Goal: Information Seeking & Learning: Learn about a topic

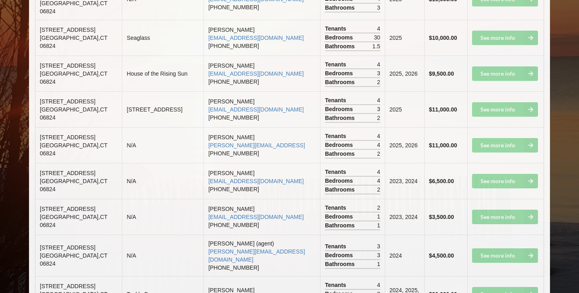
scroll to position [1026, 0]
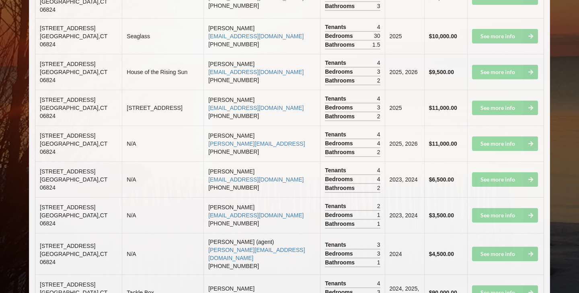
click at [507, 274] on td "See more info" at bounding box center [505, 292] width 77 height 36
click at [531, 274] on td "See more info" at bounding box center [505, 292] width 77 height 36
click at [513, 274] on td "See more info" at bounding box center [505, 292] width 77 height 36
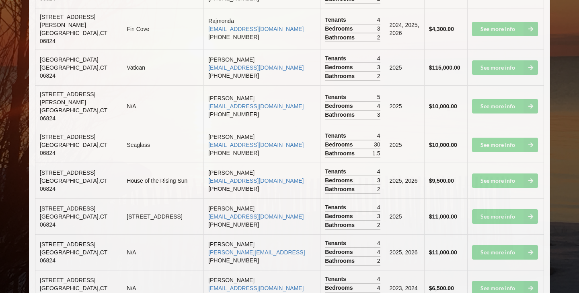
scroll to position [918, 0]
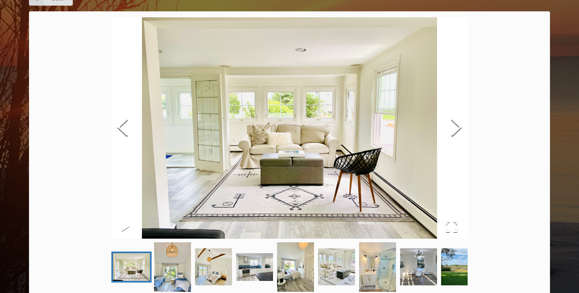
scroll to position [43, 0]
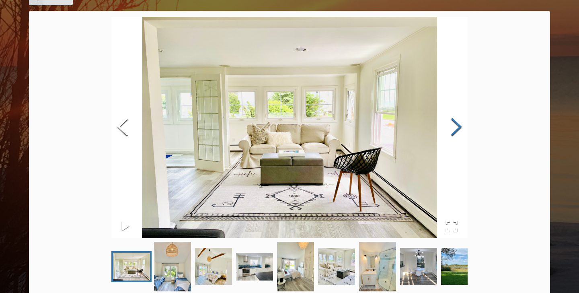
click at [459, 130] on button "Next Slide" at bounding box center [456, 127] width 23 height 73
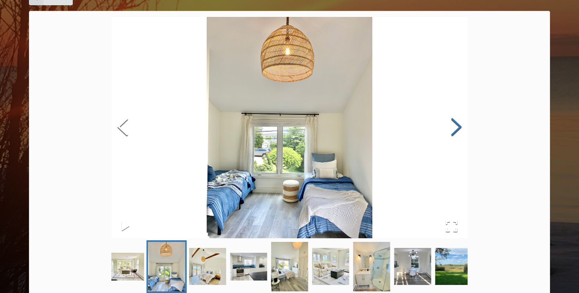
click at [459, 130] on button "Next Slide" at bounding box center [456, 127] width 23 height 73
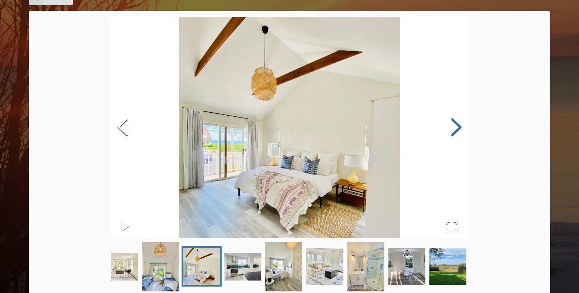
click at [459, 130] on button "Next Slide" at bounding box center [456, 127] width 23 height 73
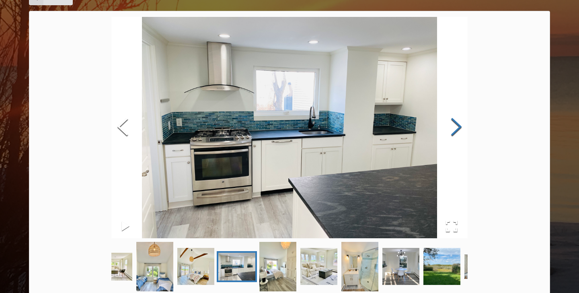
click at [459, 130] on button "Next Slide" at bounding box center [456, 127] width 23 height 73
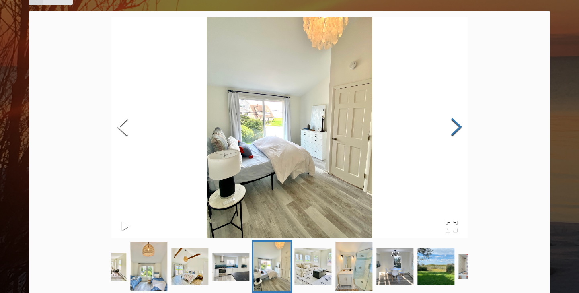
click at [459, 130] on button "Next Slide" at bounding box center [456, 127] width 23 height 73
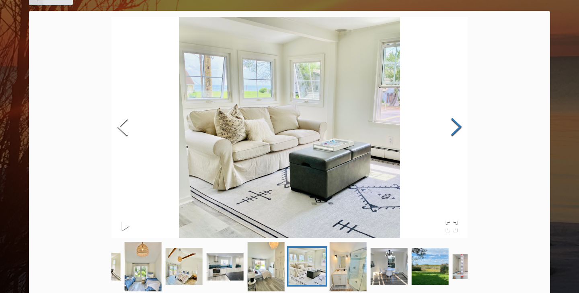
click at [459, 130] on button "Next Slide" at bounding box center [456, 127] width 23 height 73
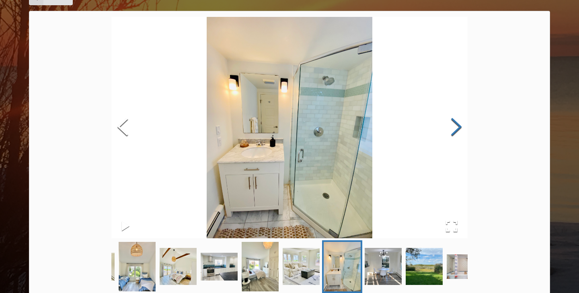
click at [459, 130] on button "Next Slide" at bounding box center [456, 127] width 23 height 73
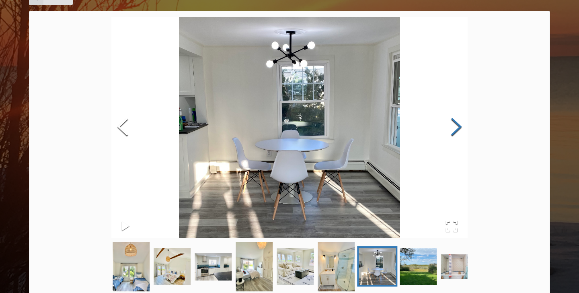
click at [459, 130] on button "Next Slide" at bounding box center [456, 127] width 23 height 73
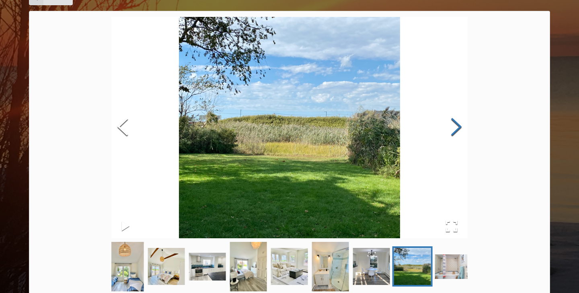
click at [459, 130] on button "Next Slide" at bounding box center [456, 127] width 23 height 73
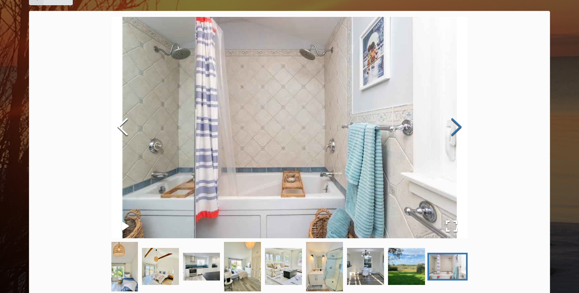
click at [459, 130] on button "Next Slide" at bounding box center [456, 127] width 23 height 73
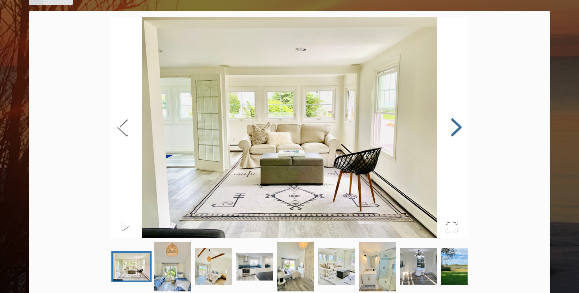
click at [459, 130] on button "Next Slide" at bounding box center [456, 127] width 23 height 73
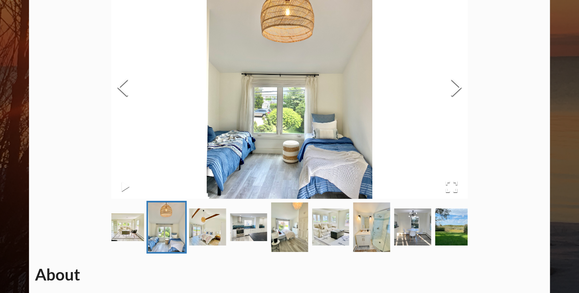
scroll to position [0, 0]
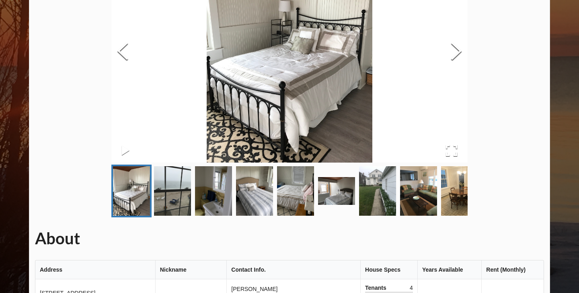
scroll to position [101, 0]
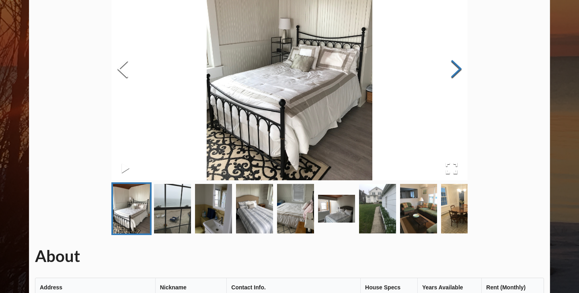
click at [457, 65] on button "Next Slide" at bounding box center [456, 69] width 23 height 73
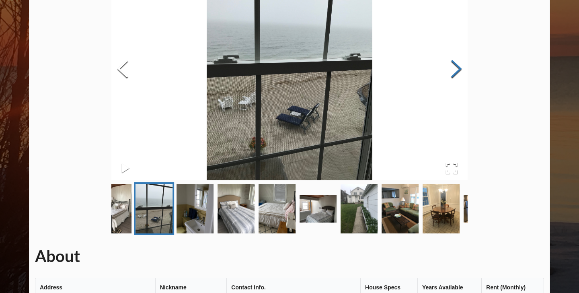
click at [457, 65] on button "Next Slide" at bounding box center [456, 69] width 23 height 73
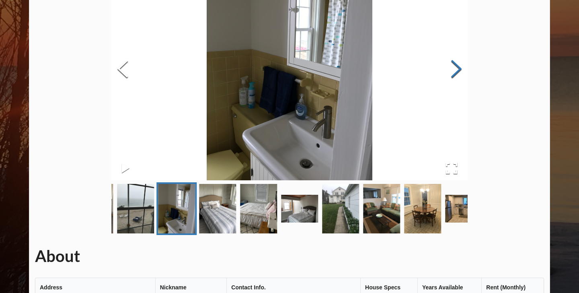
click at [457, 65] on button "Next Slide" at bounding box center [456, 69] width 23 height 73
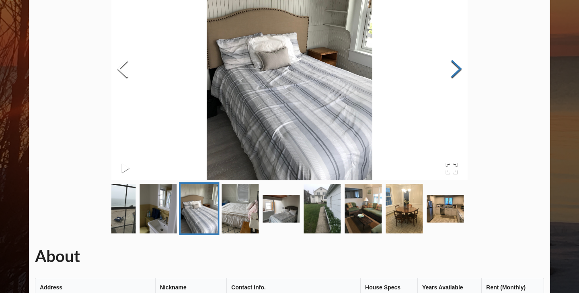
click at [457, 65] on button "Next Slide" at bounding box center [456, 69] width 23 height 73
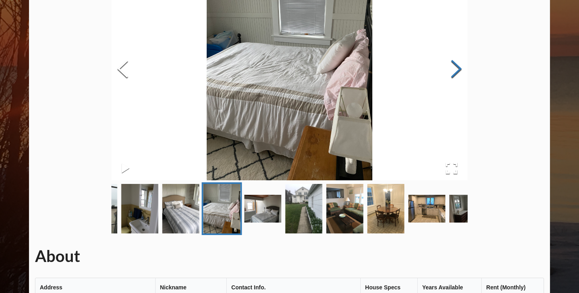
click at [457, 65] on button "Next Slide" at bounding box center [456, 69] width 23 height 73
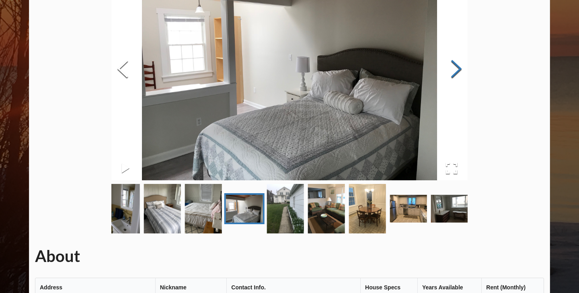
click at [457, 65] on button "Next Slide" at bounding box center [456, 69] width 23 height 73
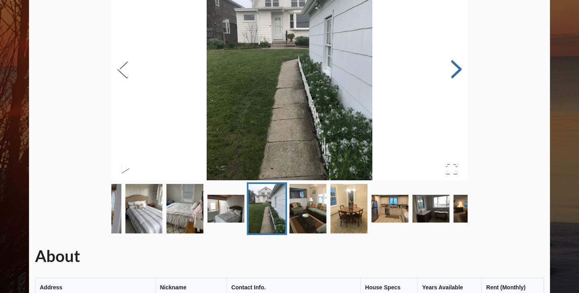
click at [457, 65] on button "Next Slide" at bounding box center [456, 69] width 23 height 73
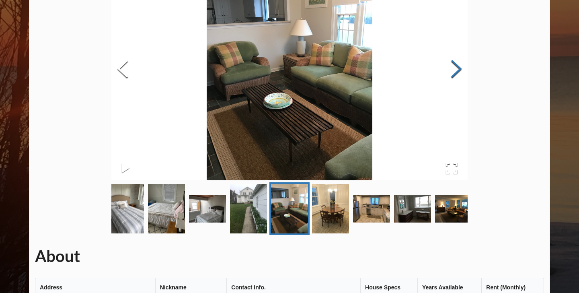
click at [457, 65] on button "Next Slide" at bounding box center [456, 69] width 23 height 73
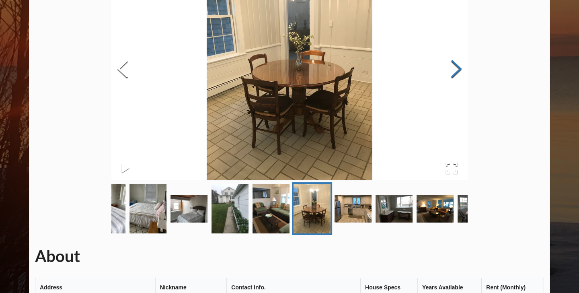
click at [457, 65] on button "Next Slide" at bounding box center [456, 69] width 23 height 73
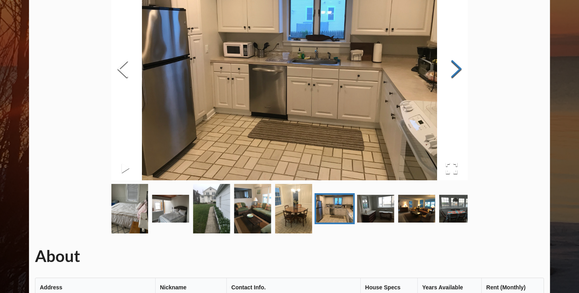
click at [457, 65] on button "Next Slide" at bounding box center [456, 69] width 23 height 73
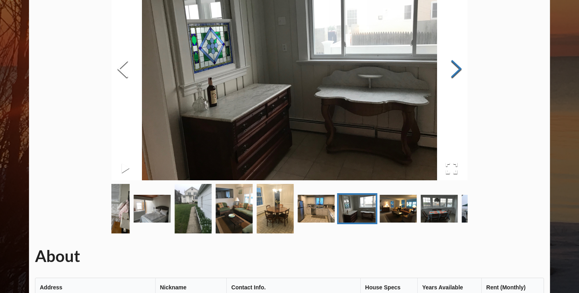
click at [457, 65] on button "Next Slide" at bounding box center [456, 69] width 23 height 73
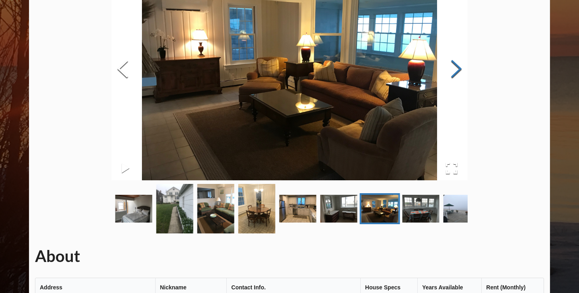
click at [457, 65] on button "Next Slide" at bounding box center [456, 69] width 23 height 73
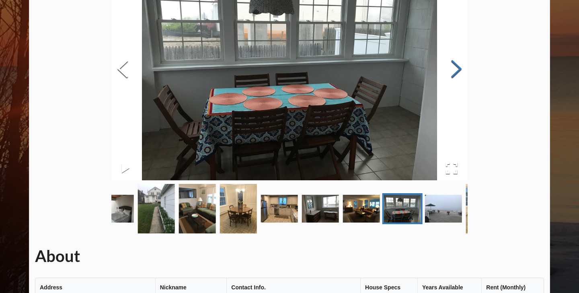
click at [457, 65] on button "Next Slide" at bounding box center [456, 69] width 23 height 73
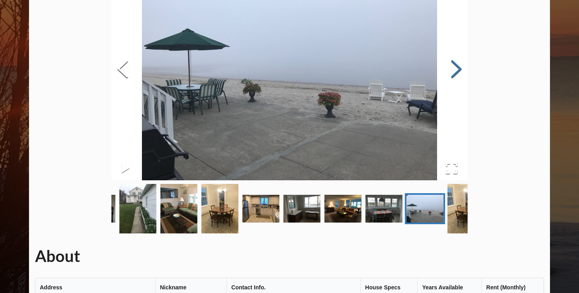
click at [457, 65] on button "Next Slide" at bounding box center [456, 69] width 23 height 73
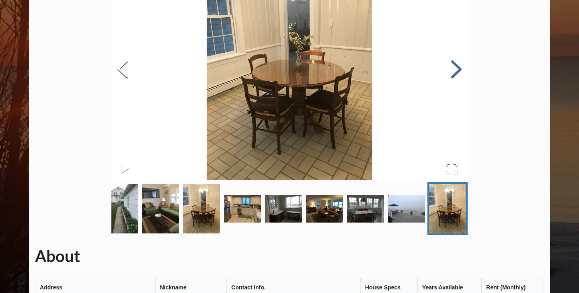
click at [457, 65] on button "Next Slide" at bounding box center [456, 69] width 23 height 73
